Goal: Find contact information: Find contact information

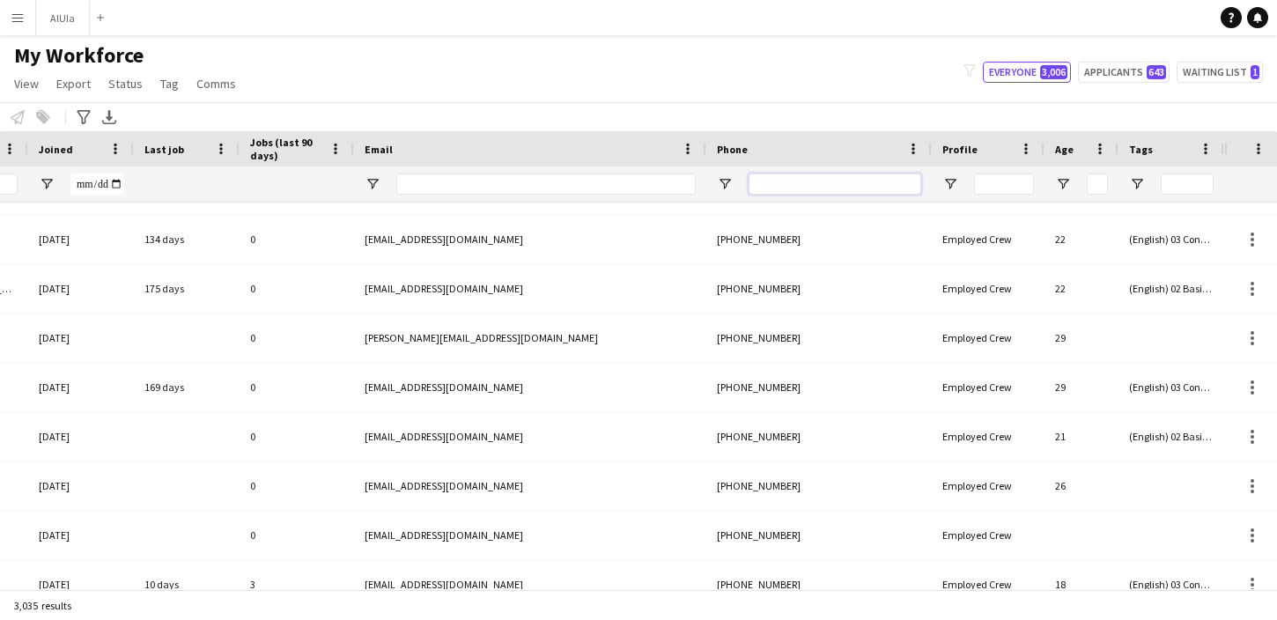
click at [847, 182] on input "Phone Filter Input" at bounding box center [835, 184] width 173 height 21
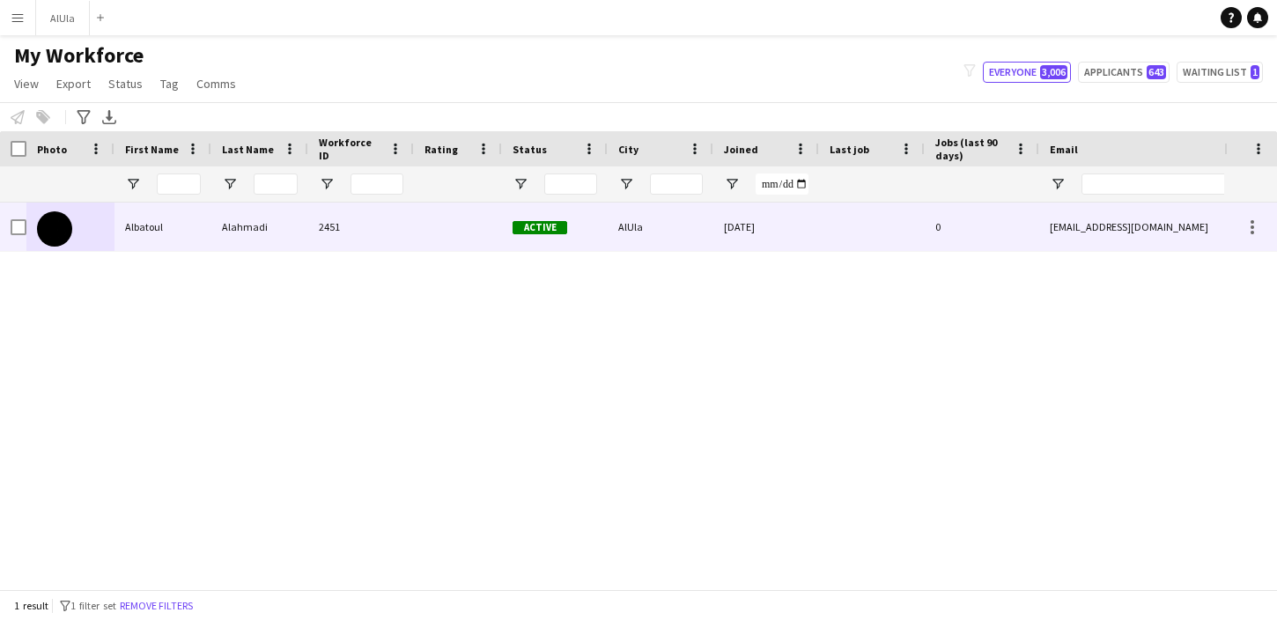
type input "*********"
click at [153, 222] on div "Albatoul" at bounding box center [163, 227] width 97 height 48
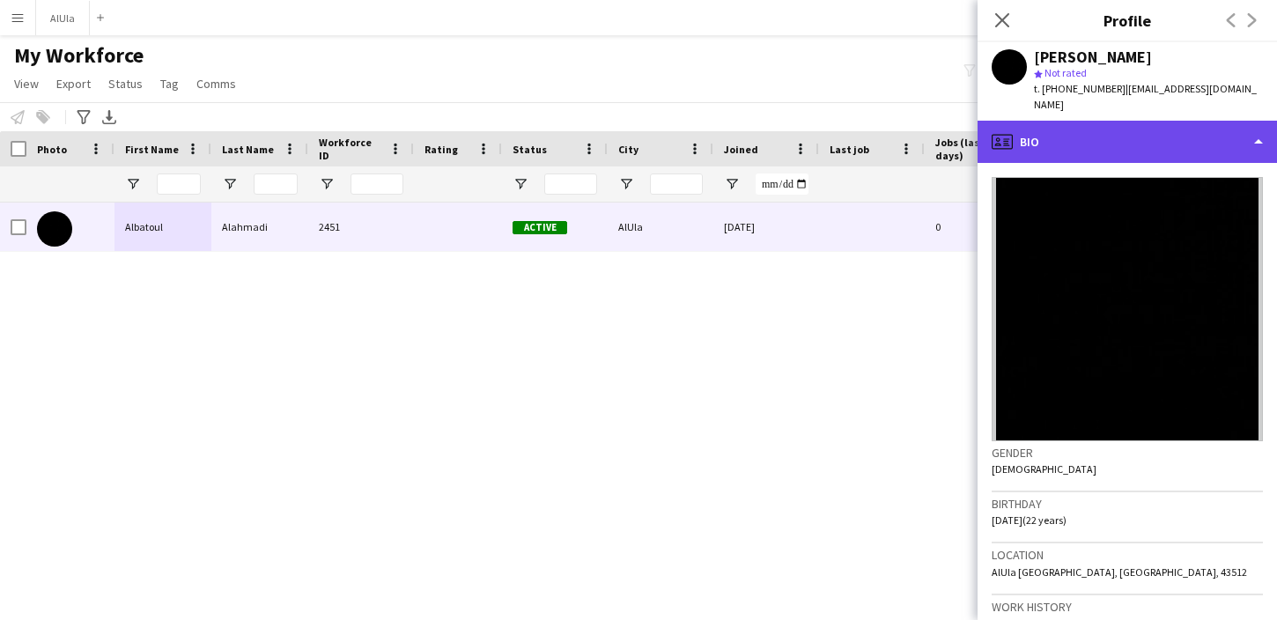
click at [1110, 139] on div "profile Bio" at bounding box center [1127, 142] width 299 height 42
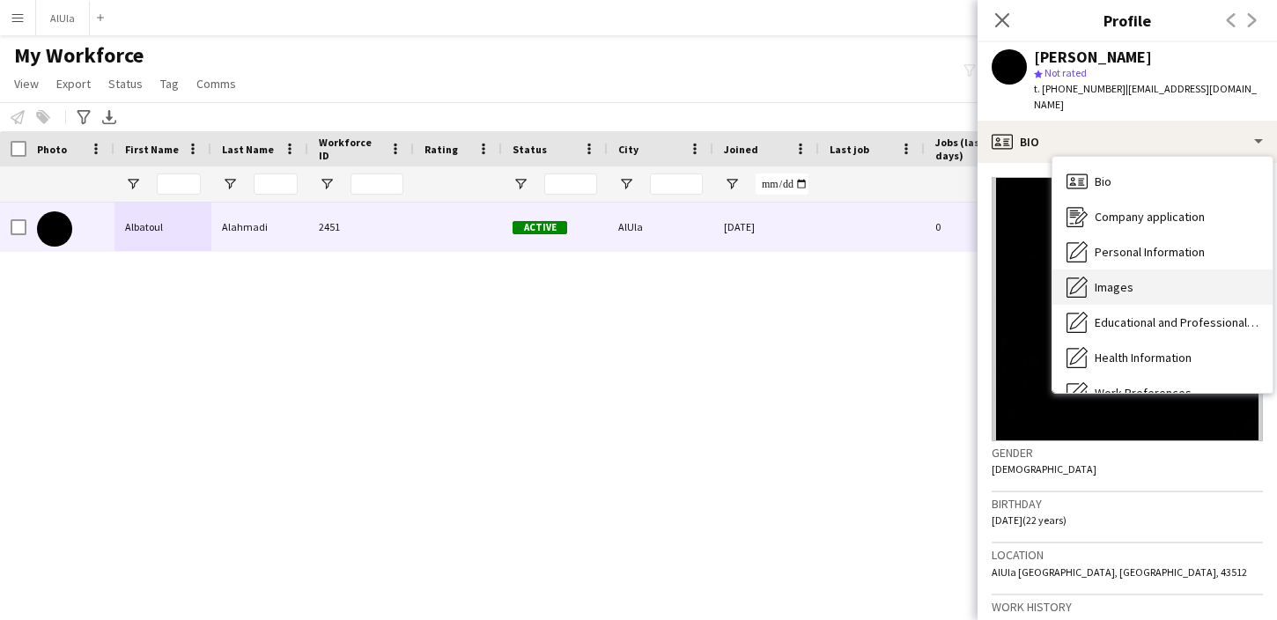
click at [1090, 270] on div "Images Images" at bounding box center [1163, 287] width 220 height 35
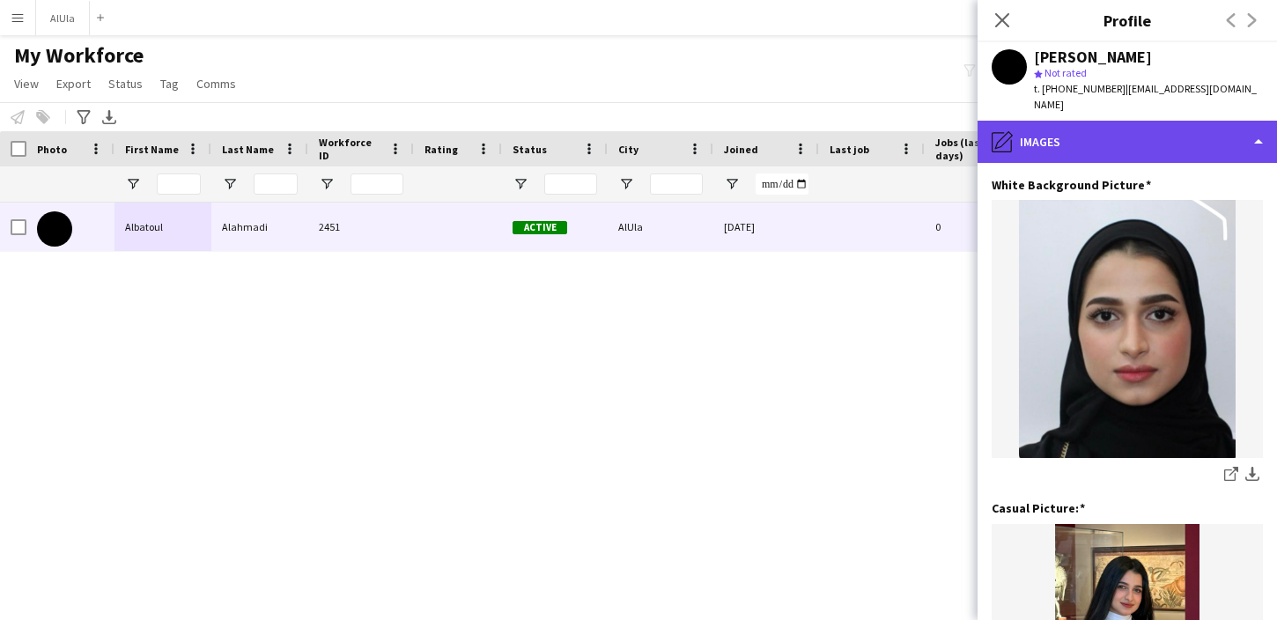
click at [1172, 126] on div "pencil4 Images" at bounding box center [1127, 142] width 299 height 42
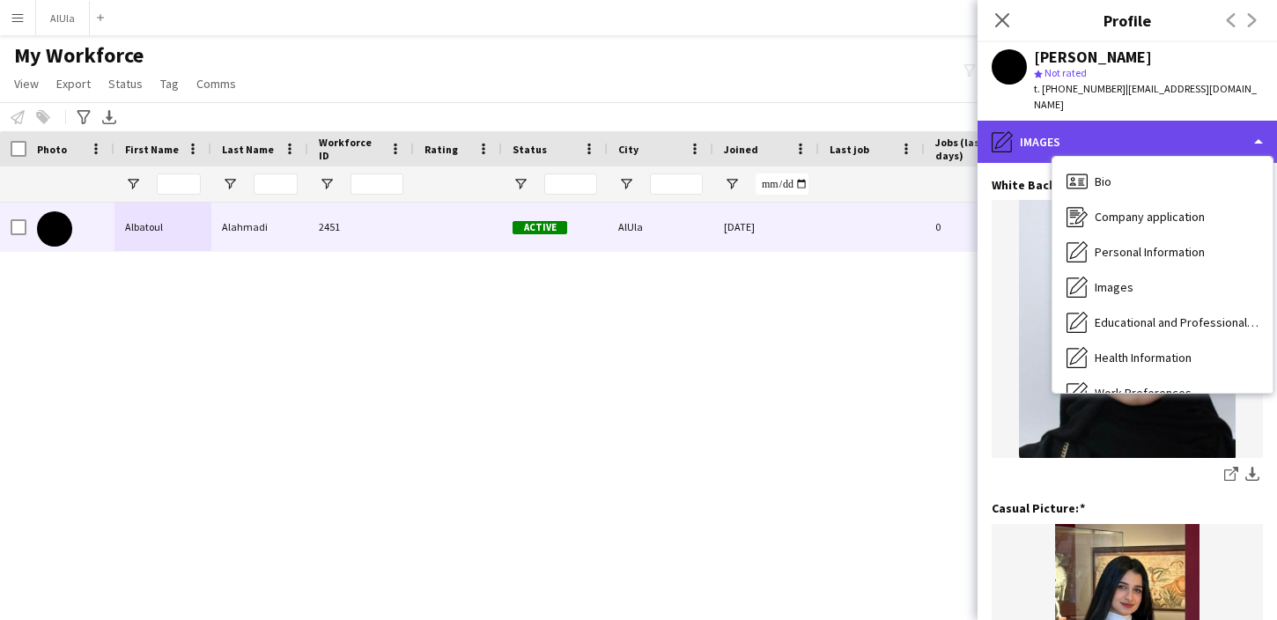
click at [1131, 125] on div "pencil4 Images" at bounding box center [1127, 142] width 299 height 42
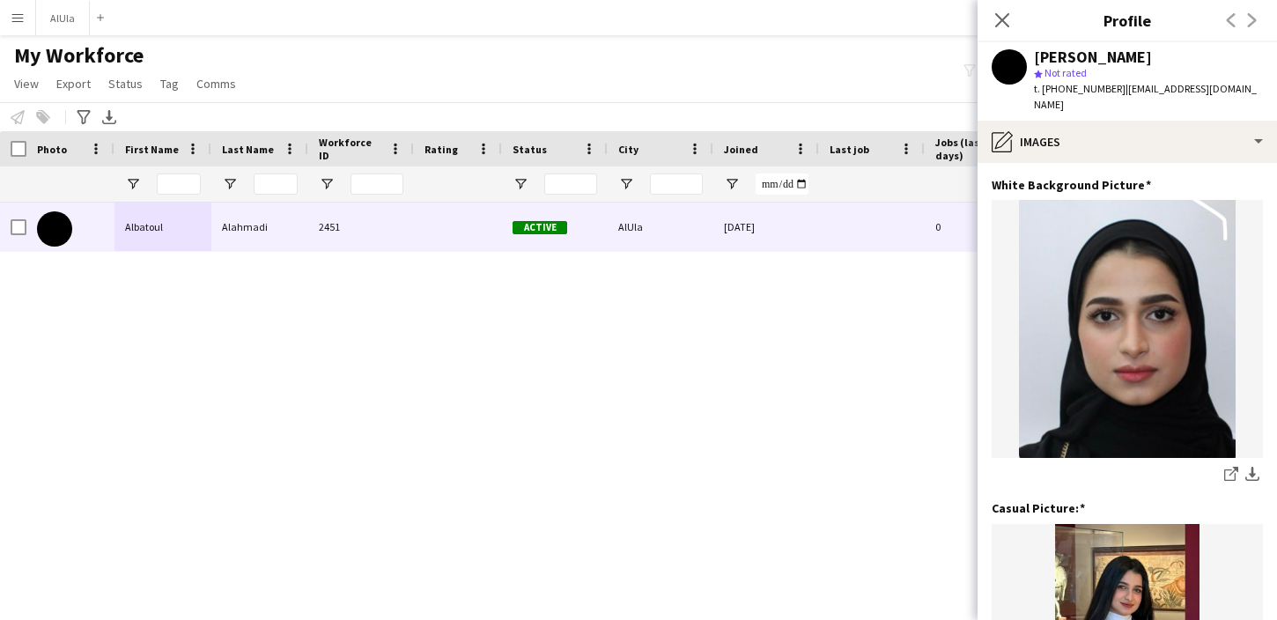
click at [1083, 59] on div "[PERSON_NAME]" at bounding box center [1093, 57] width 118 height 16
copy div "[PERSON_NAME]"
click at [1056, 88] on span "t. [PHONE_NUMBER]" at bounding box center [1080, 88] width 92 height 13
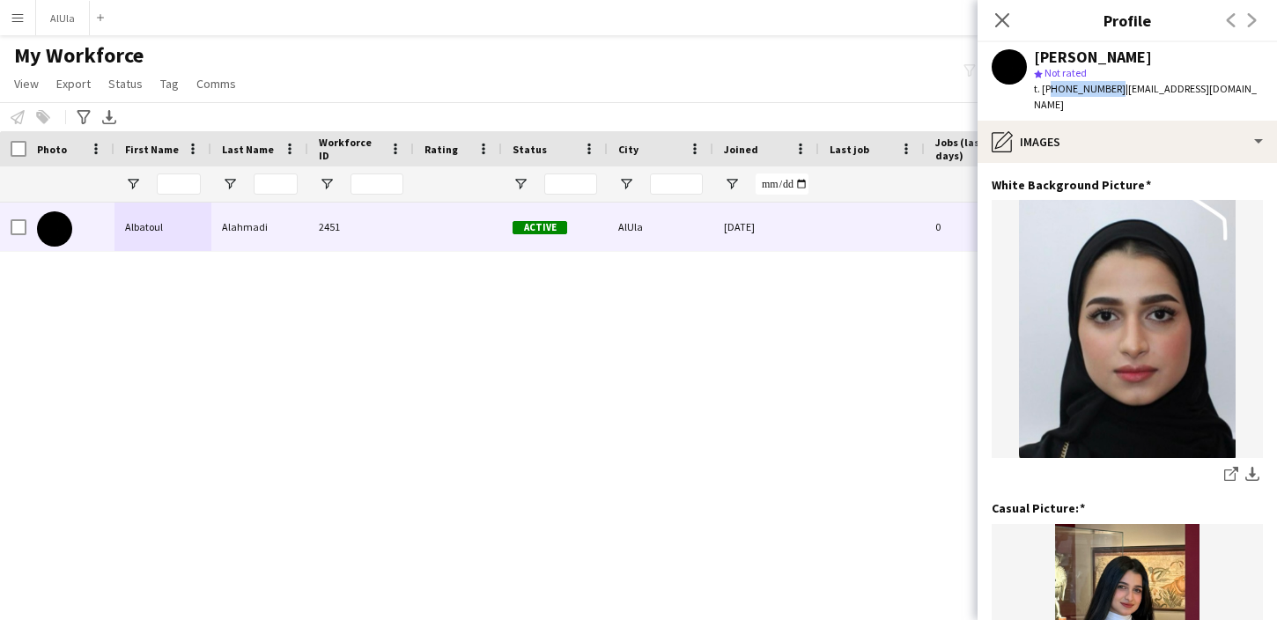
click at [1056, 88] on span "t. [PHONE_NUMBER]" at bounding box center [1080, 88] width 92 height 13
copy span "966561926616"
drag, startPoint x: 1245, startPoint y: 88, endPoint x: 1119, endPoint y: 90, distance: 126.9
click at [1118, 90] on span "| [EMAIL_ADDRESS][DOMAIN_NAME]" at bounding box center [1145, 96] width 223 height 29
copy span "[EMAIL_ADDRESS][DOMAIN_NAME]"
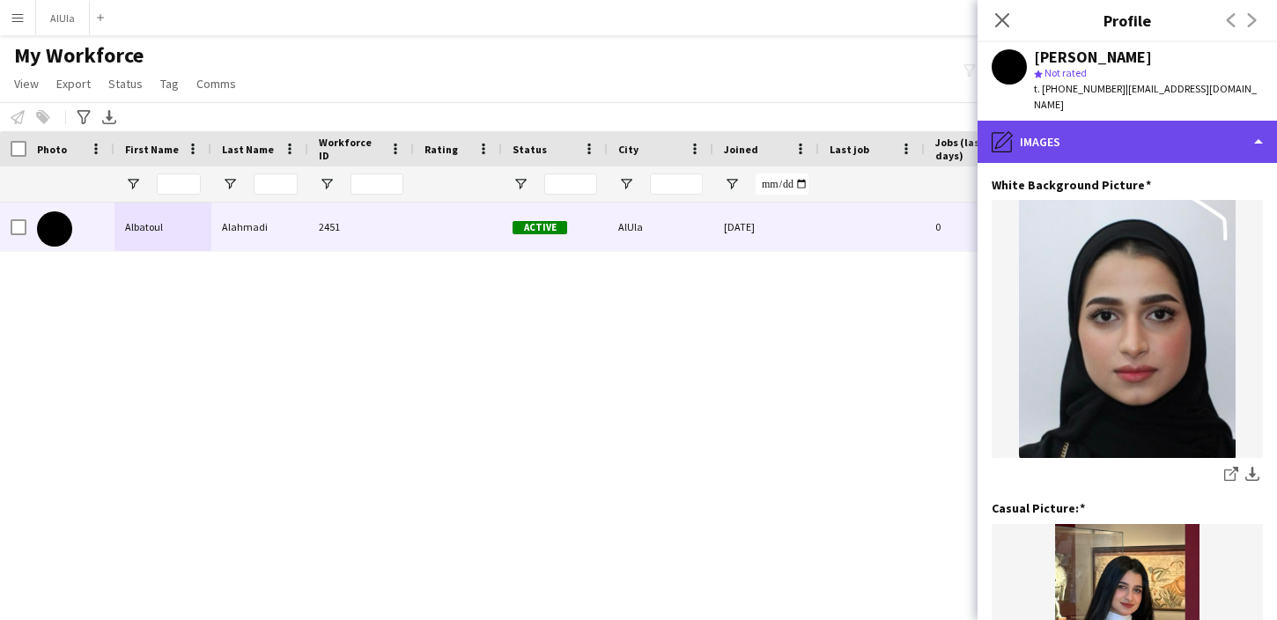
click at [1159, 131] on div "pencil4 Images" at bounding box center [1127, 142] width 299 height 42
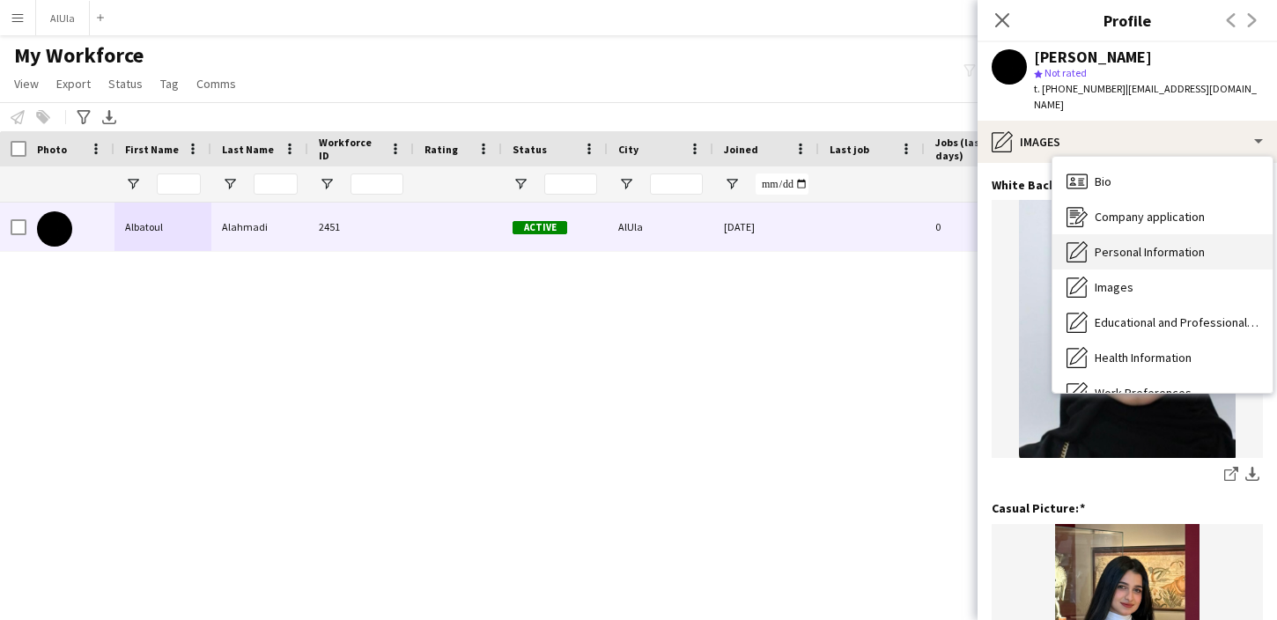
click at [1146, 244] on span "Personal Information" at bounding box center [1150, 252] width 110 height 16
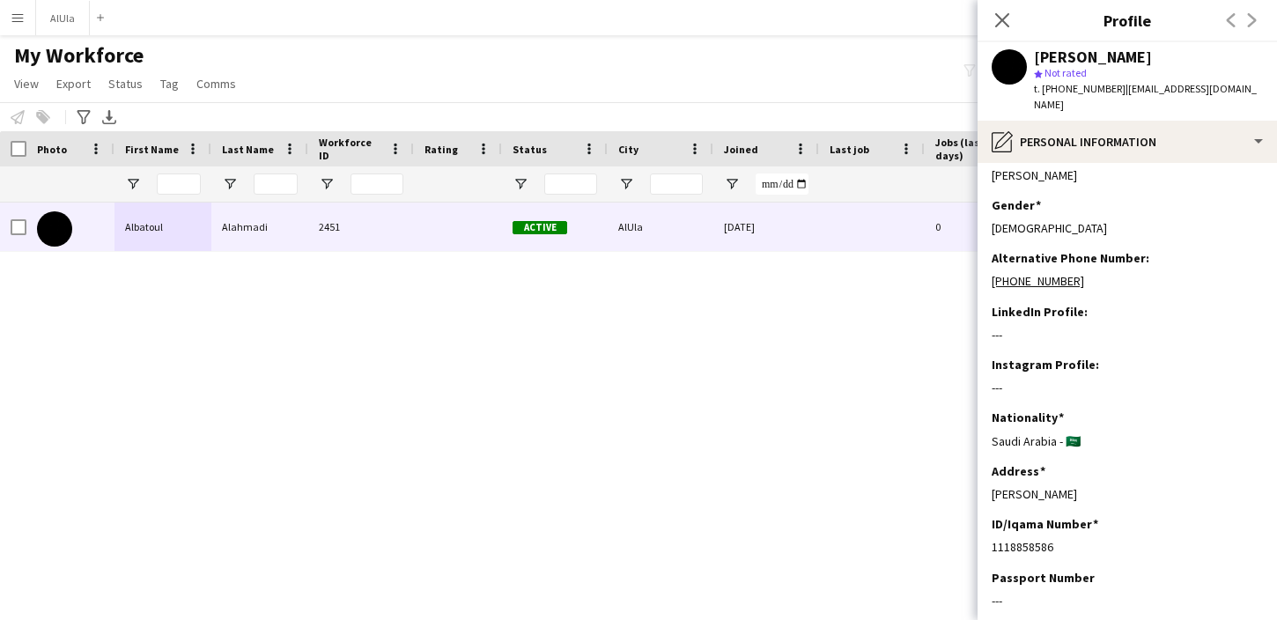
scroll to position [173, 0]
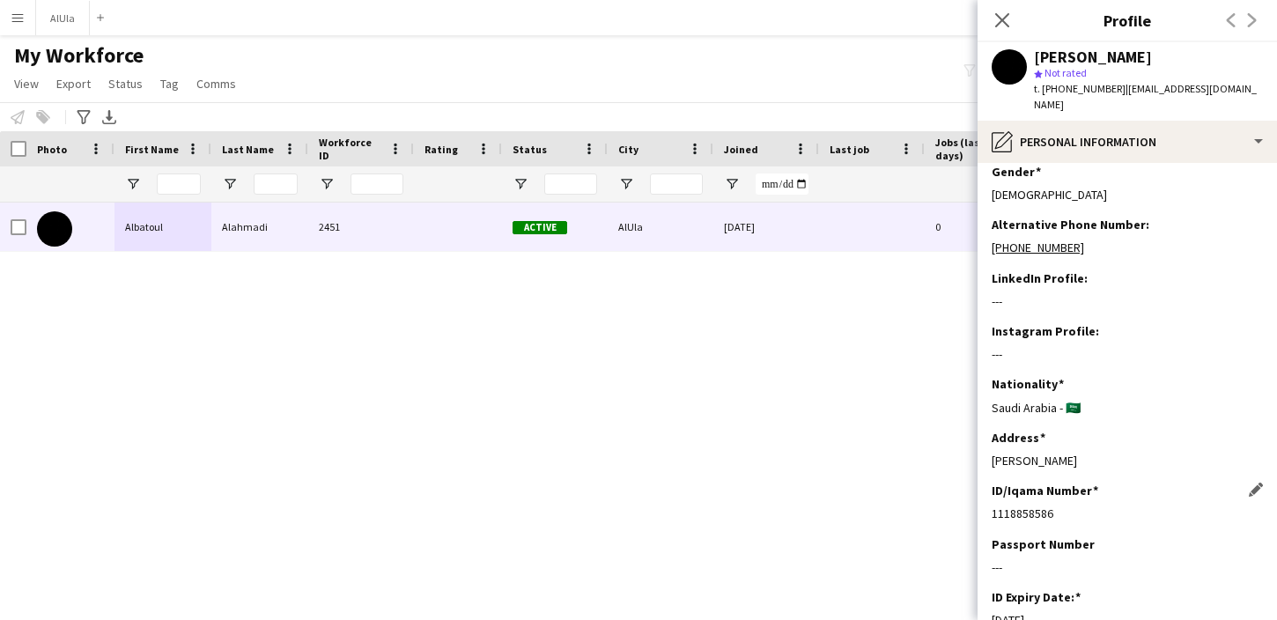
click at [1011, 506] on div "1118858586" at bounding box center [1127, 514] width 271 height 16
copy div "1118858586"
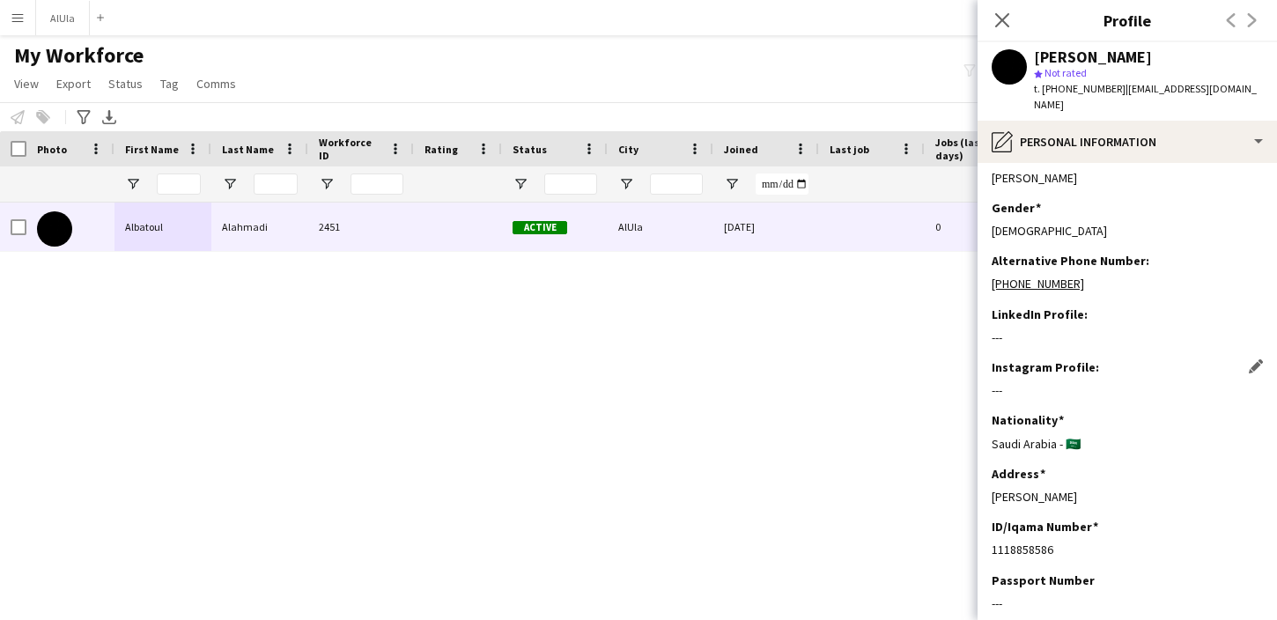
scroll to position [0, 0]
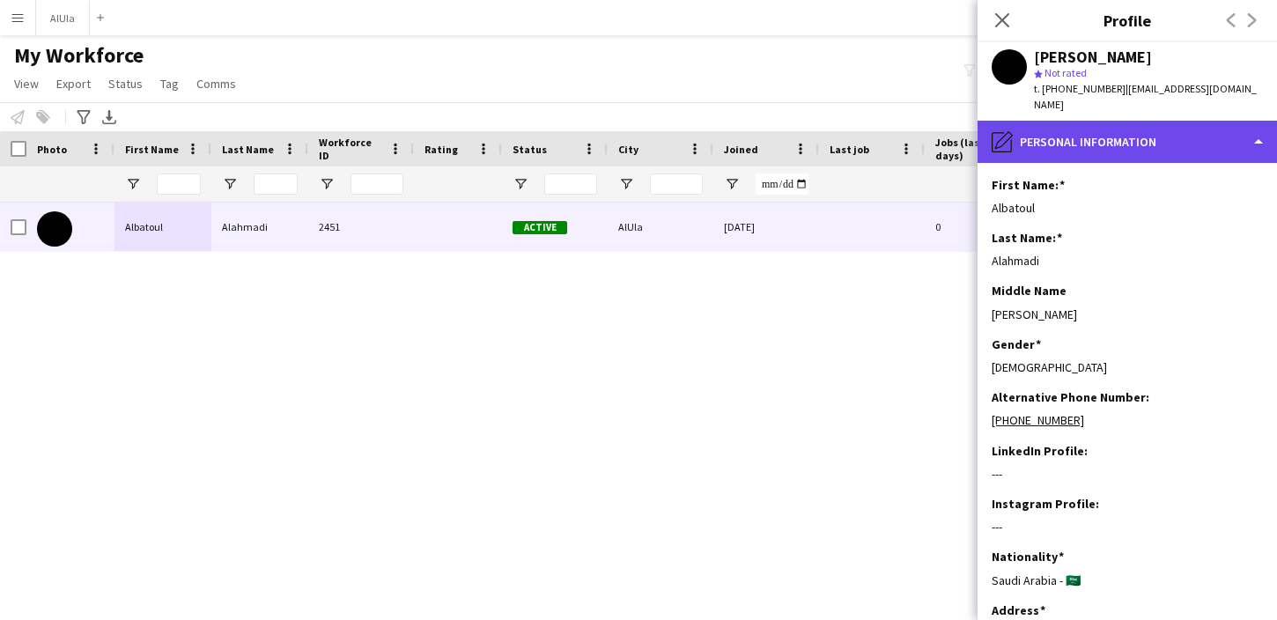
click at [1058, 128] on div "pencil4 Personal Information" at bounding box center [1127, 142] width 299 height 42
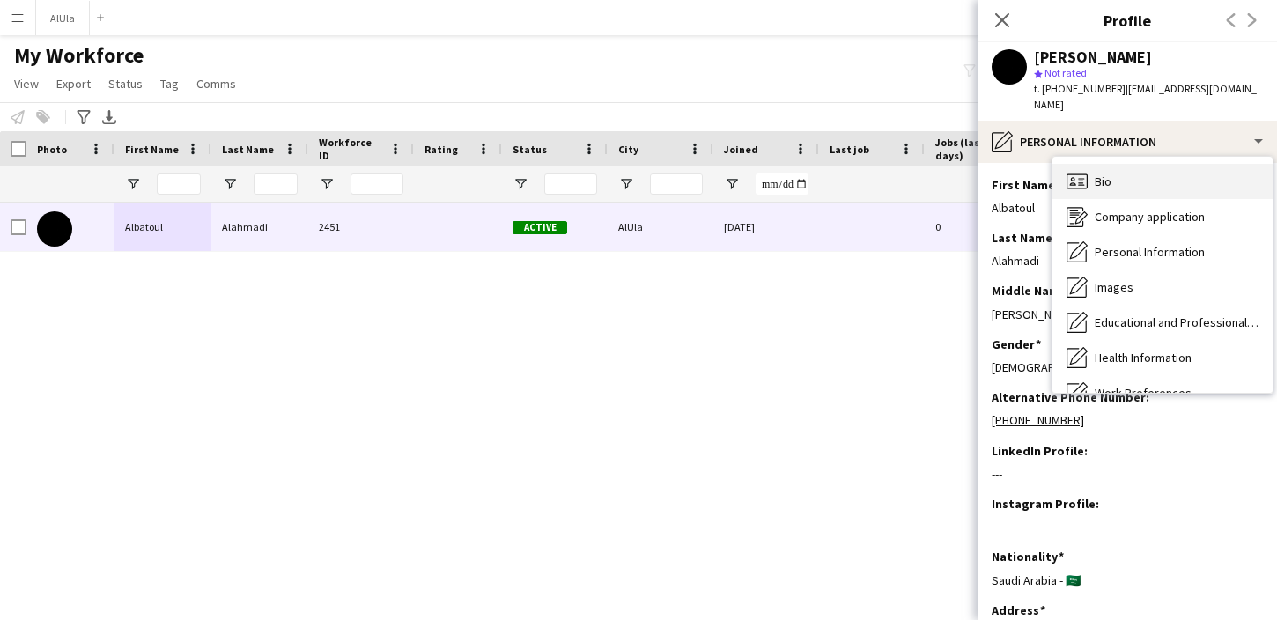
click at [1082, 171] on icon "Bio" at bounding box center [1077, 181] width 21 height 21
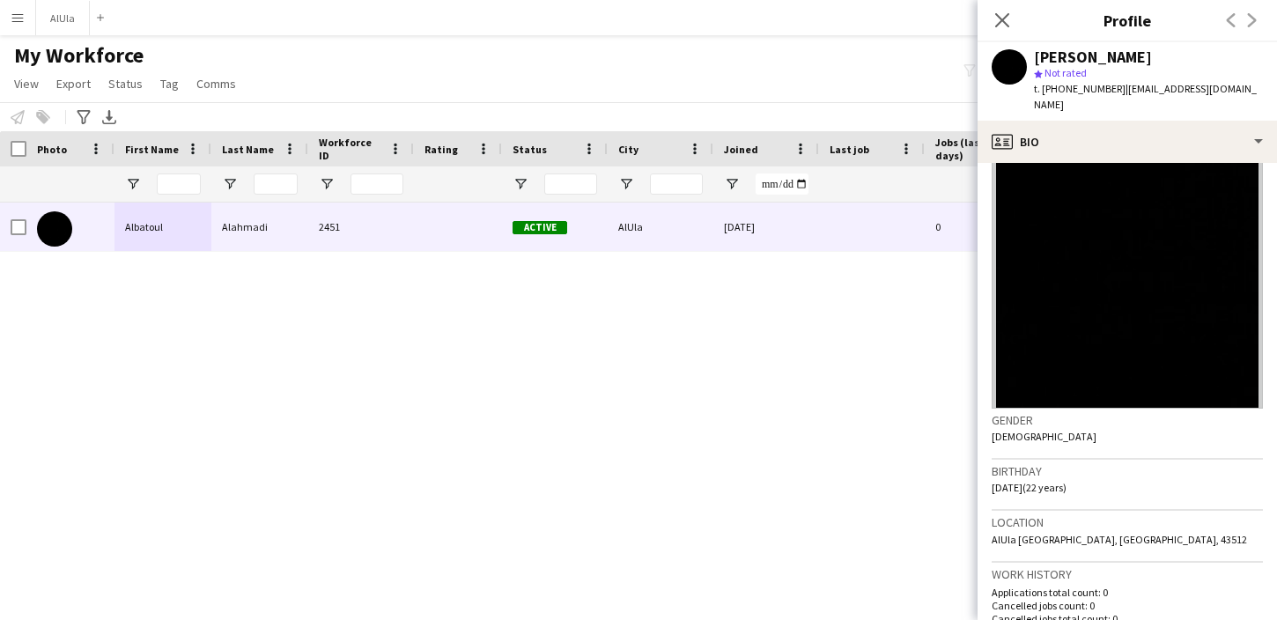
scroll to position [34, 0]
drag, startPoint x: 1039, startPoint y: 466, endPoint x: 988, endPoint y: 465, distance: 51.1
click at [988, 465] on app-crew-profile-bio "Gender [DEMOGRAPHIC_DATA] Birthday [DEMOGRAPHIC_DATA] (22 years) Location [GEOG…" at bounding box center [1127, 391] width 299 height 457
copy span "[DATE]"
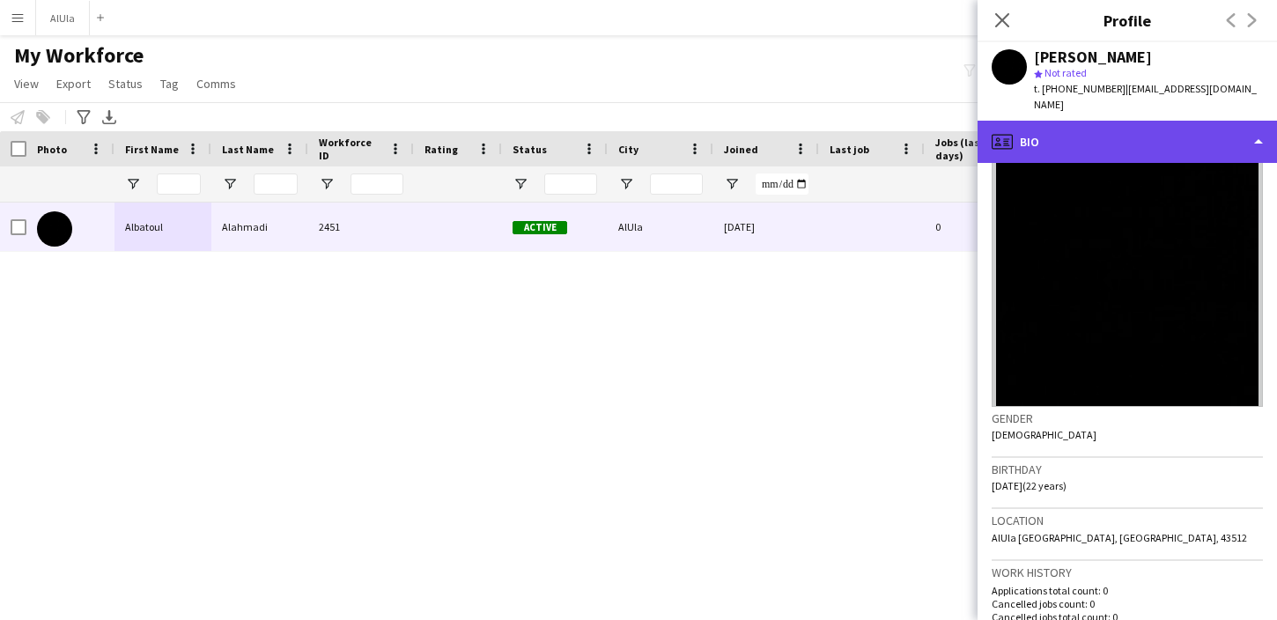
click at [1045, 131] on div "profile Bio" at bounding box center [1127, 142] width 299 height 42
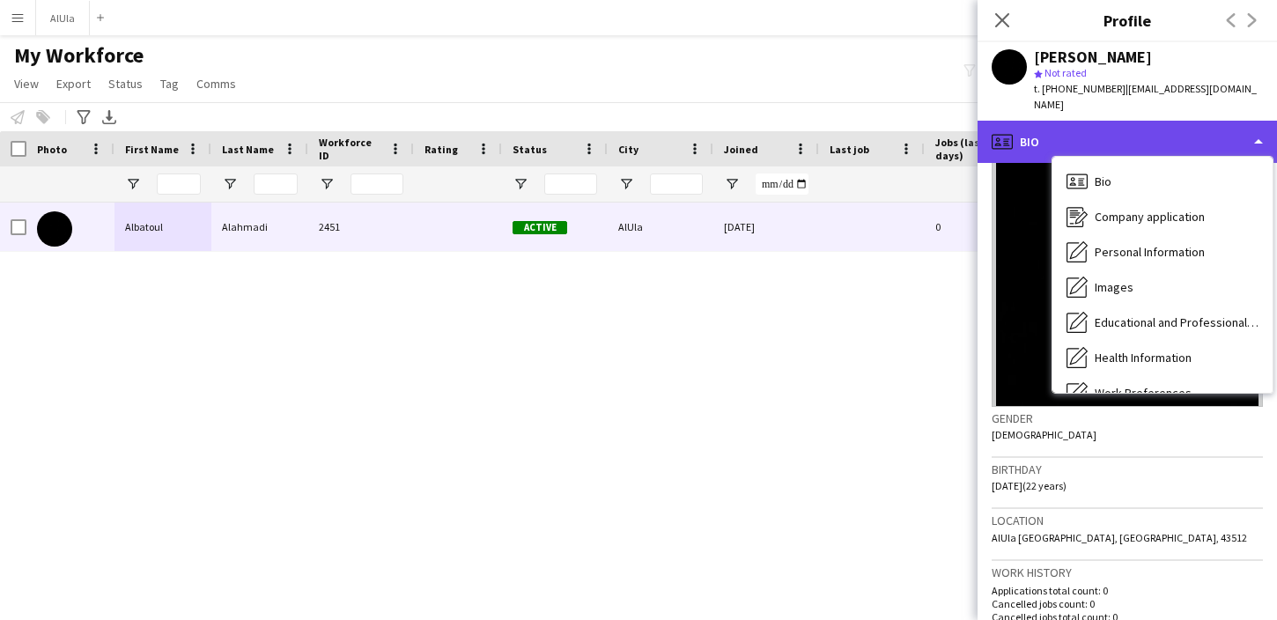
click at [1045, 131] on div "profile Bio" at bounding box center [1127, 142] width 299 height 42
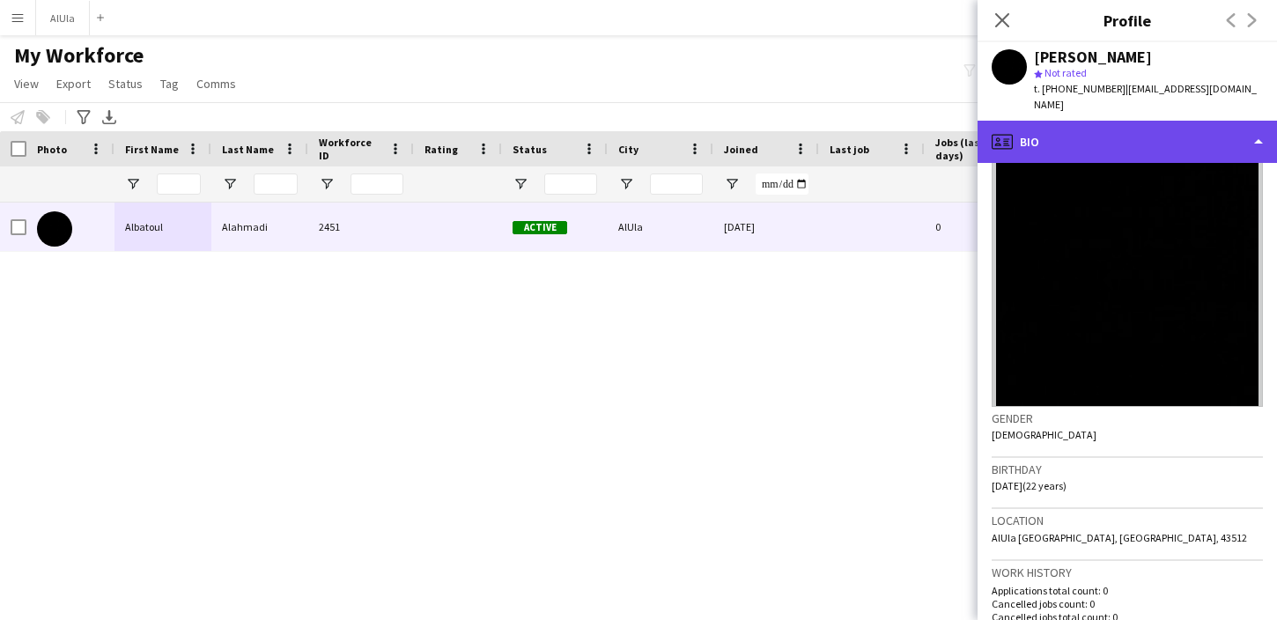
click at [1045, 131] on div "profile Bio" at bounding box center [1127, 142] width 299 height 42
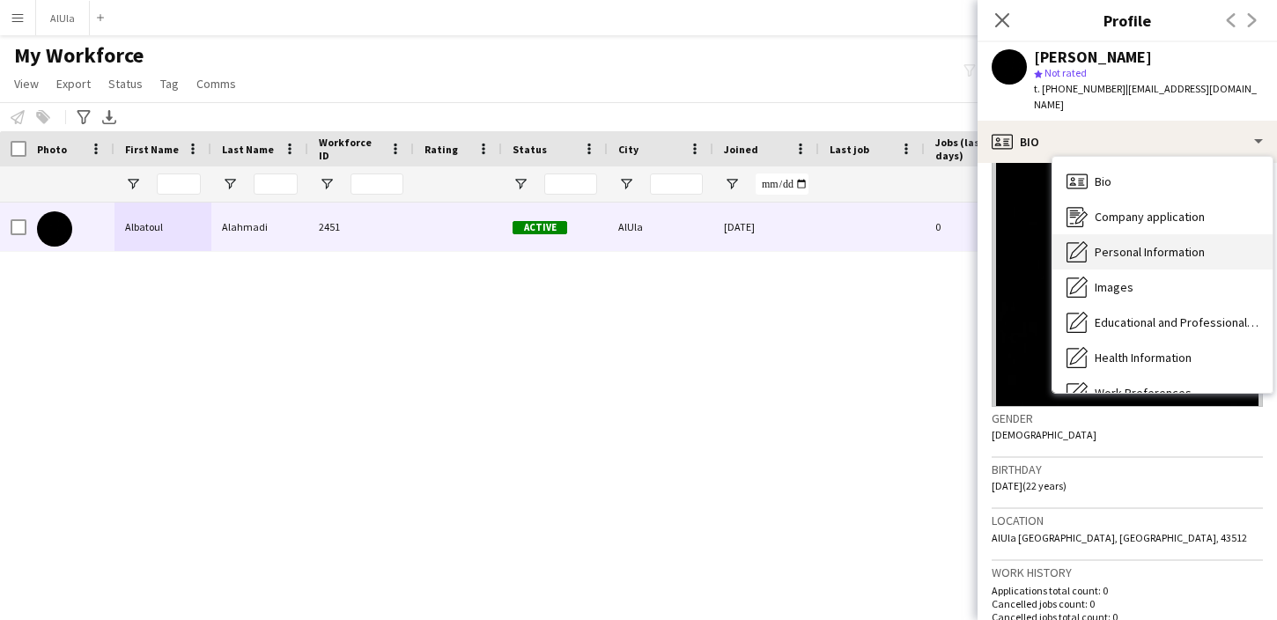
click at [1113, 244] on span "Personal Information" at bounding box center [1150, 252] width 110 height 16
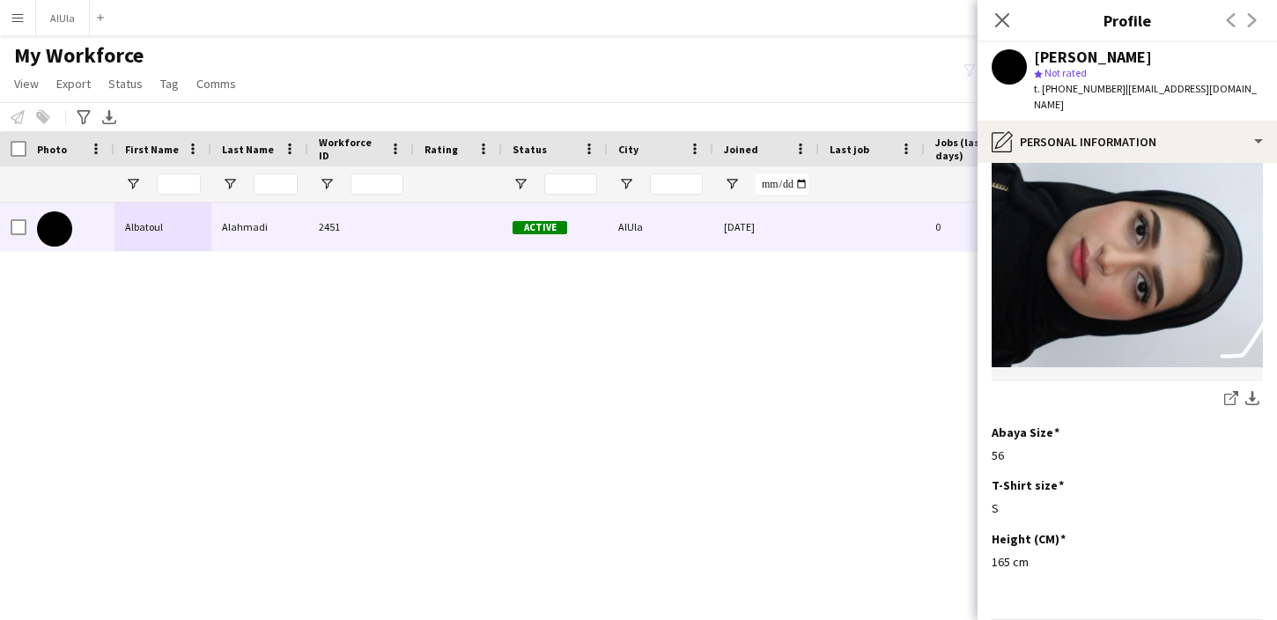
scroll to position [975, 0]
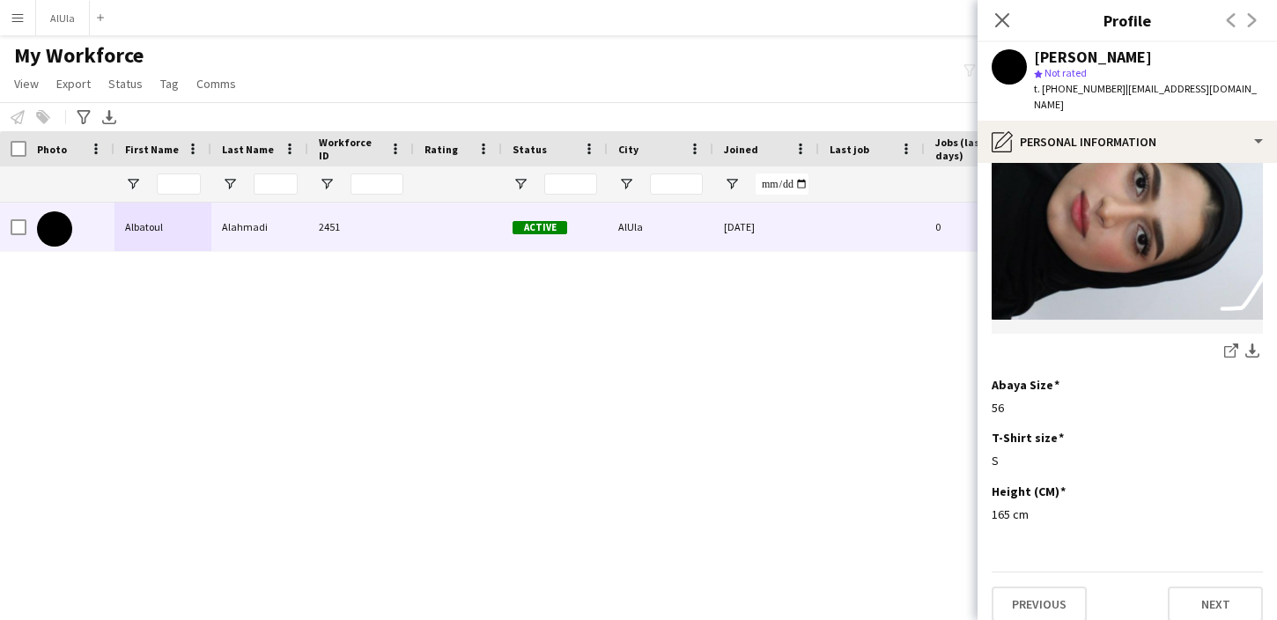
click at [752, 357] on div "Active AlUla [DATE] 0 [EMAIL_ADDRESS][DOMAIN_NAME] [PHONE_NUMBER] 2451 Alahmadi…" at bounding box center [612, 396] width 1224 height 387
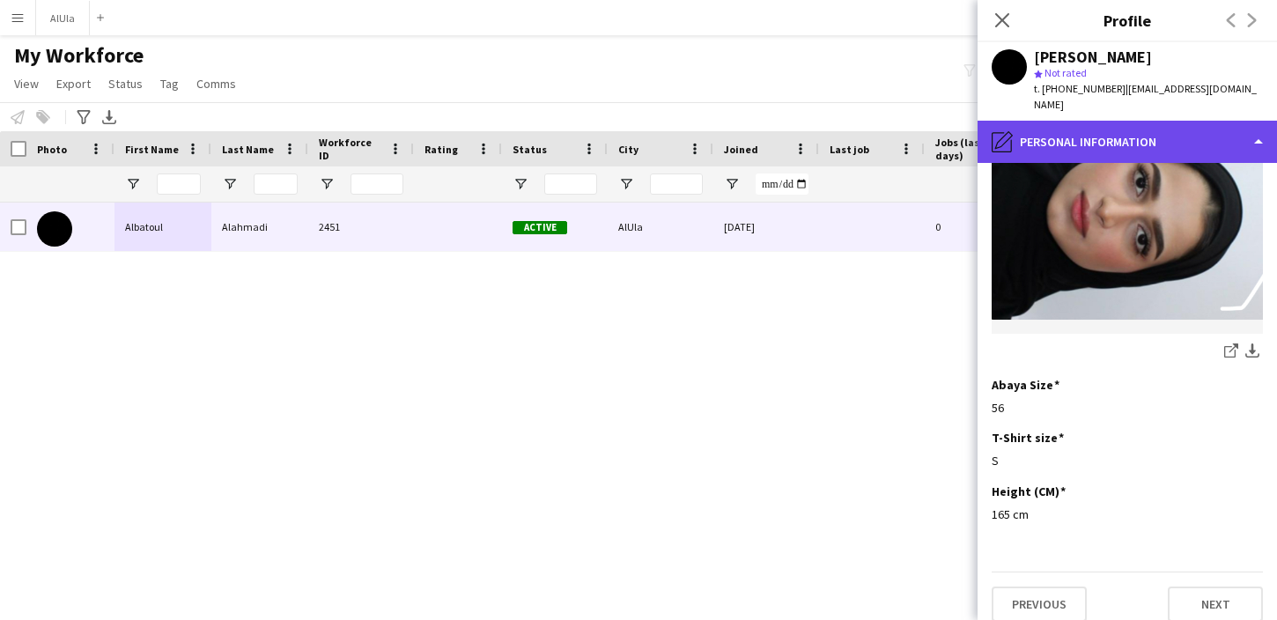
click at [1091, 122] on div "pencil4 Personal Information" at bounding box center [1127, 142] width 299 height 42
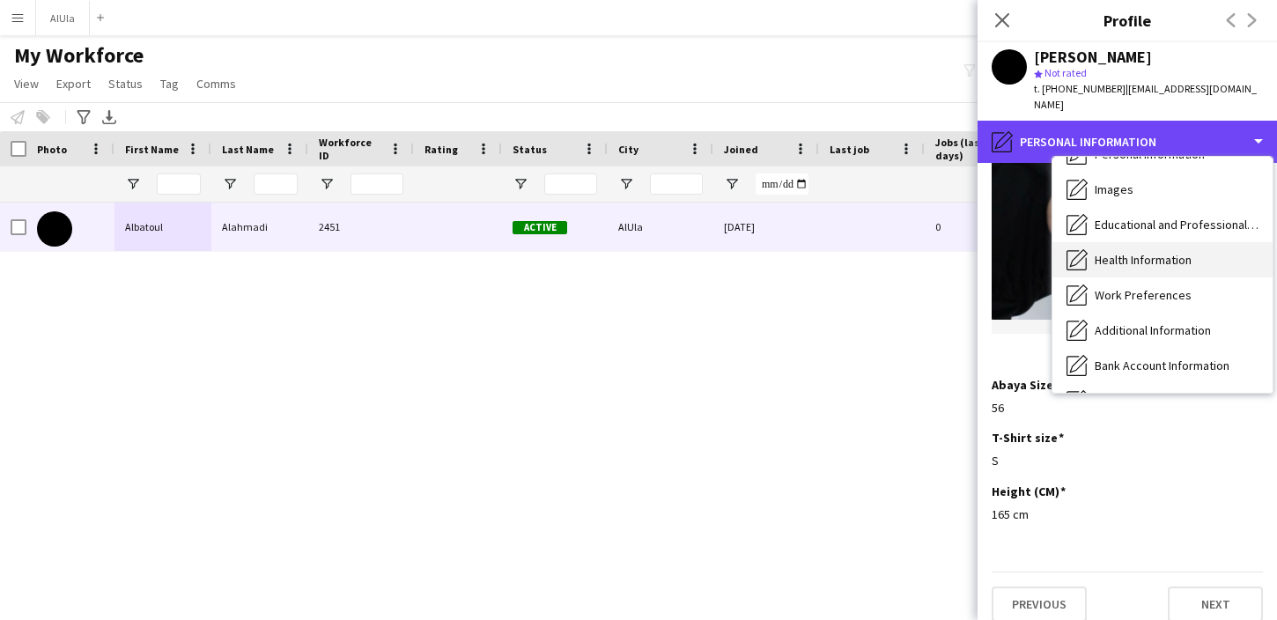
scroll to position [99, 0]
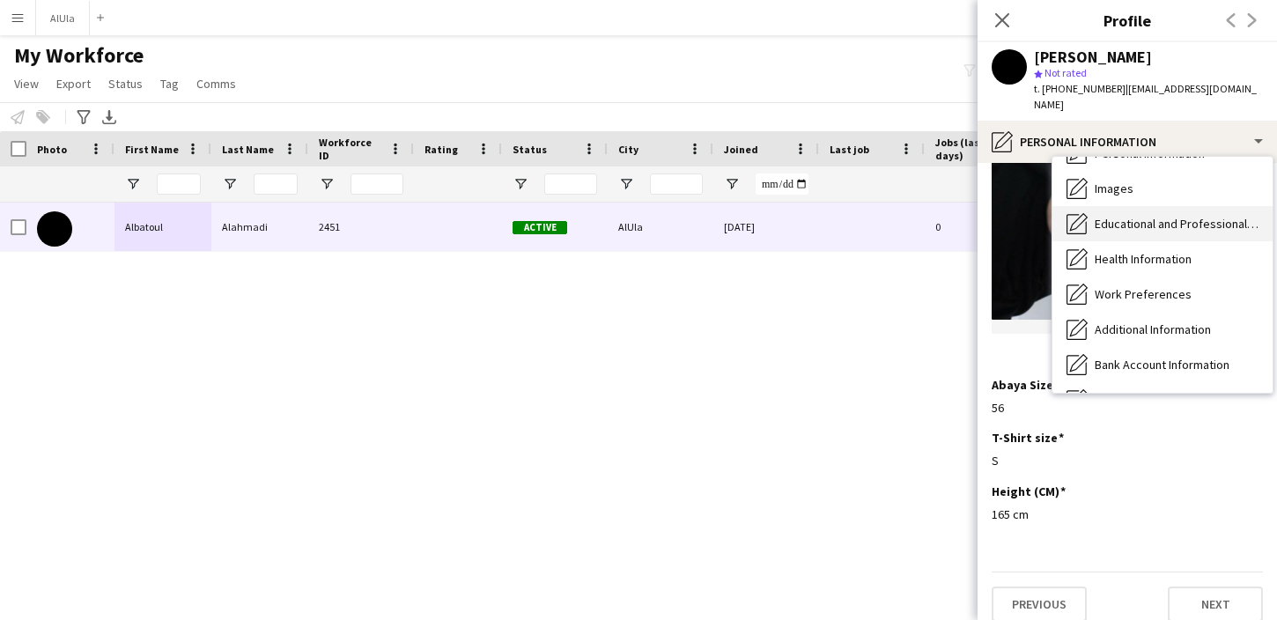
click at [1129, 220] on div "Educational and Professional Background Educational and Professional Background" at bounding box center [1163, 223] width 220 height 35
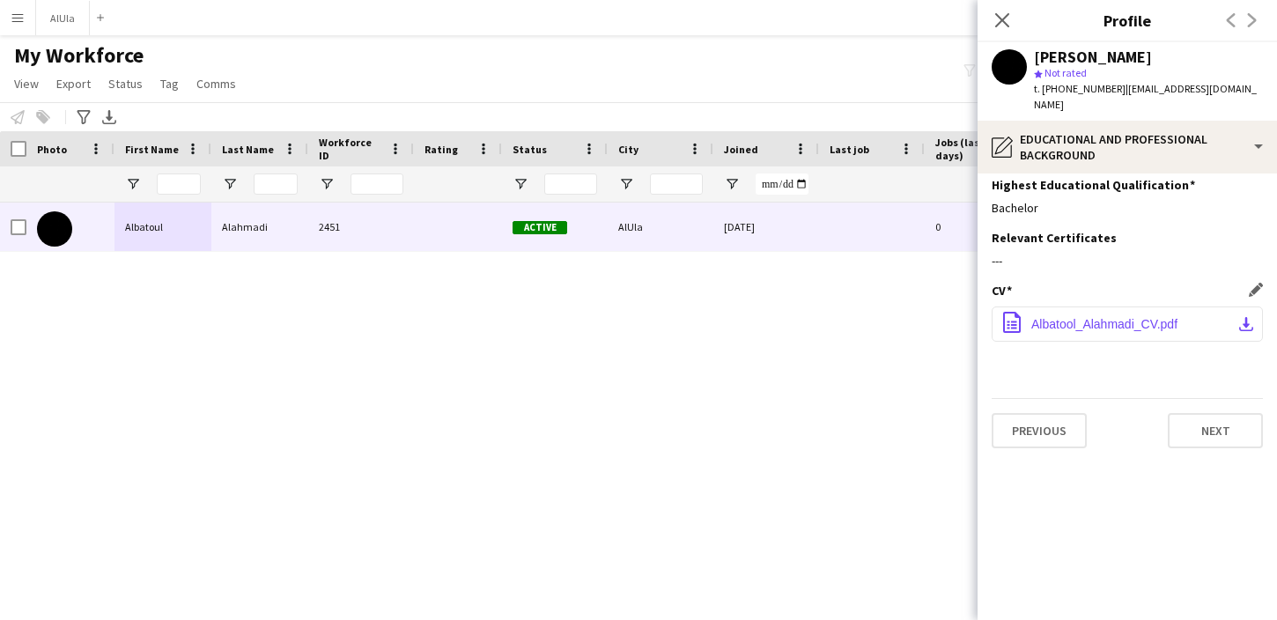
click at [1090, 315] on button "office-file-sheet Albatool_Alahmadi_CV.pdf download-bottom" at bounding box center [1127, 324] width 271 height 35
